Goal: Task Accomplishment & Management: Manage account settings

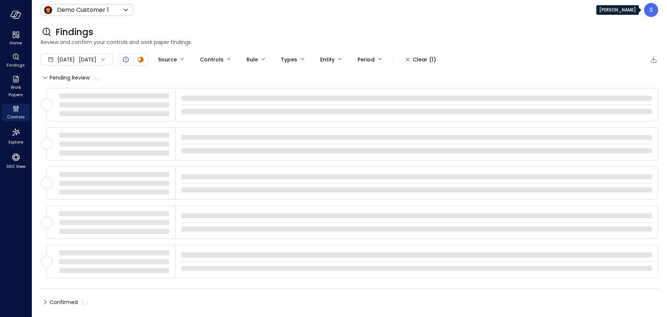
click at [650, 10] on p "S" at bounding box center [651, 10] width 3 height 9
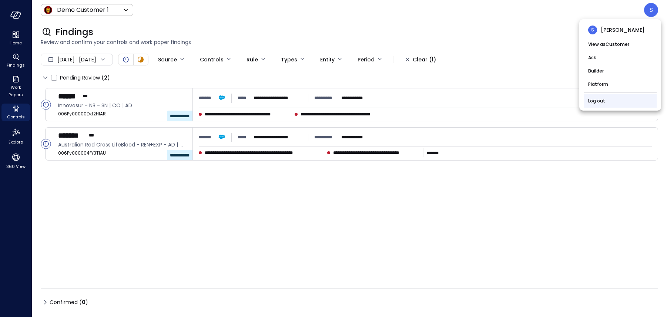
click at [592, 100] on link "Log out" at bounding box center [596, 100] width 17 height 7
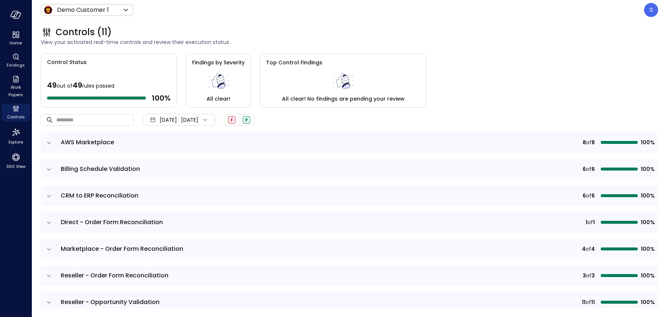
click at [209, 121] on icon at bounding box center [204, 119] width 7 height 7
click at [176, 164] on li "Current Year [DATE]" at bounding box center [183, 164] width 59 height 12
